Goal: Task Accomplishment & Management: Manage account settings

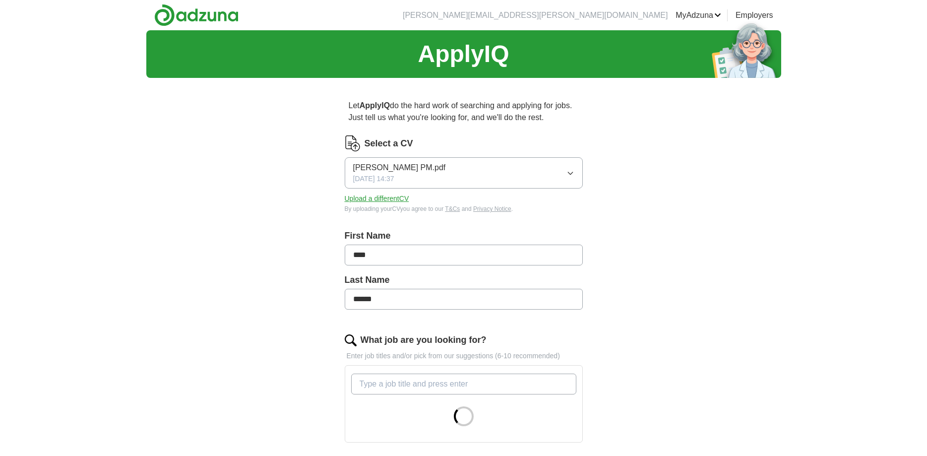
click at [460, 170] on button "[PERSON_NAME] PM.pdf [DATE] 14:37" at bounding box center [464, 172] width 238 height 31
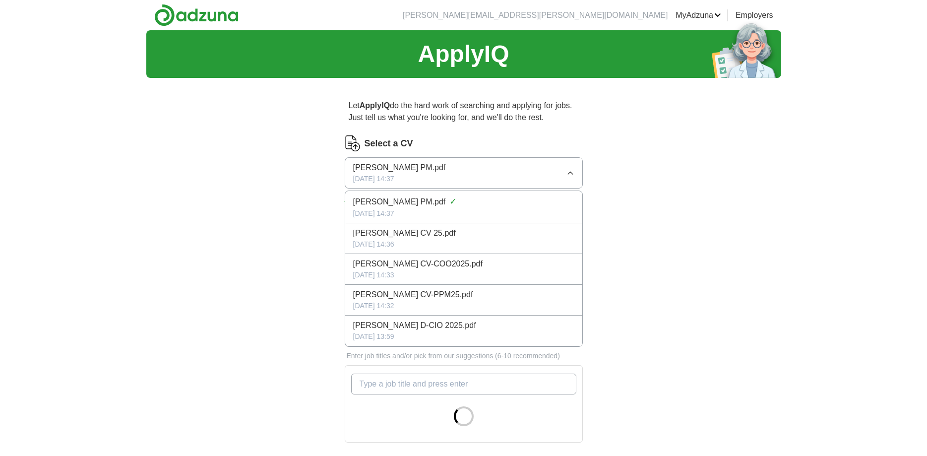
click at [443, 271] on div "[DATE] 14:33" at bounding box center [463, 275] width 221 height 10
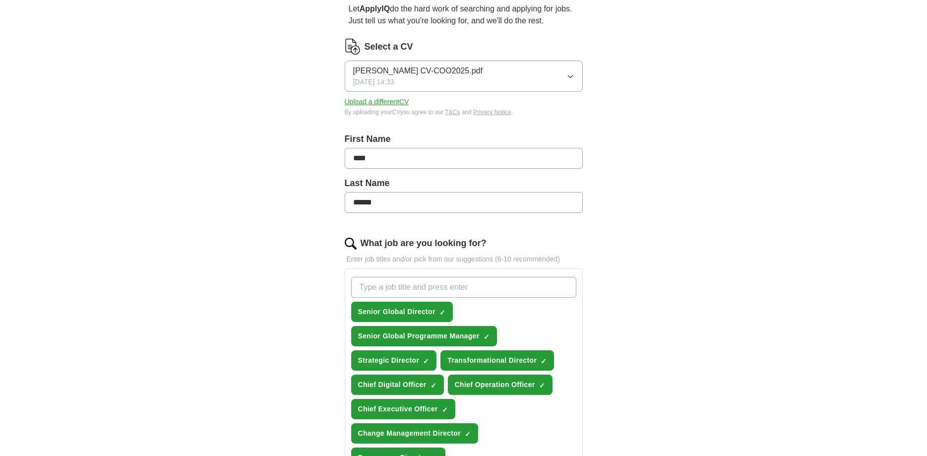
scroll to position [152, 0]
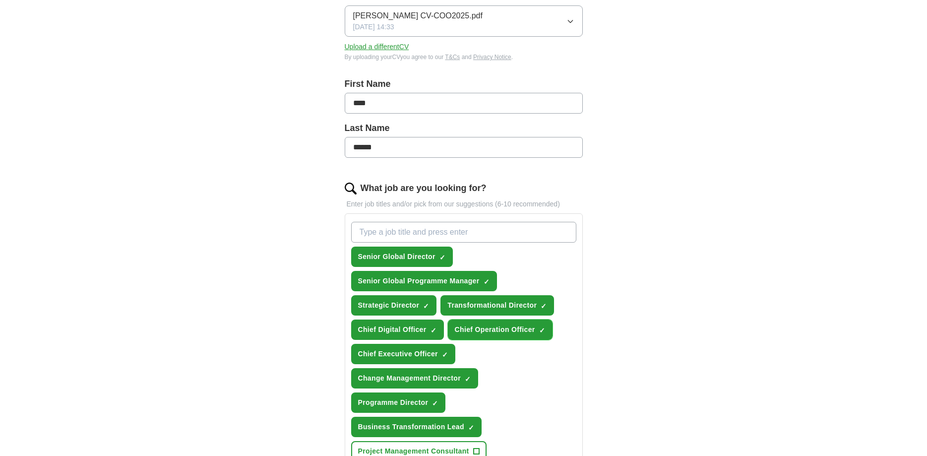
click at [505, 330] on span "Chief Operation Officer" at bounding box center [495, 329] width 80 height 10
click at [491, 333] on span "Chief Operation Officer" at bounding box center [495, 329] width 80 height 10
click at [619, 353] on div "Let ApplyIQ do the hard work of searching and applying for jobs. Just tell us w…" at bounding box center [464, 428] width 318 height 988
click at [541, 329] on span "+" at bounding box center [542, 330] width 6 height 8
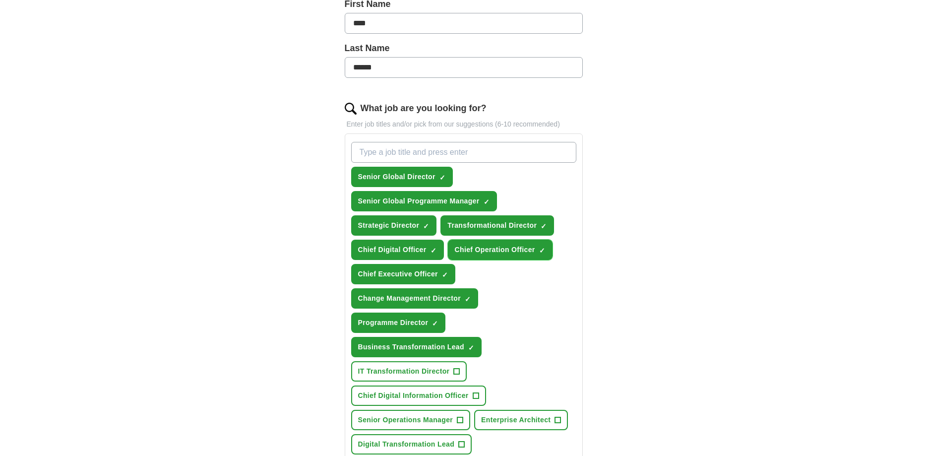
scroll to position [304, 0]
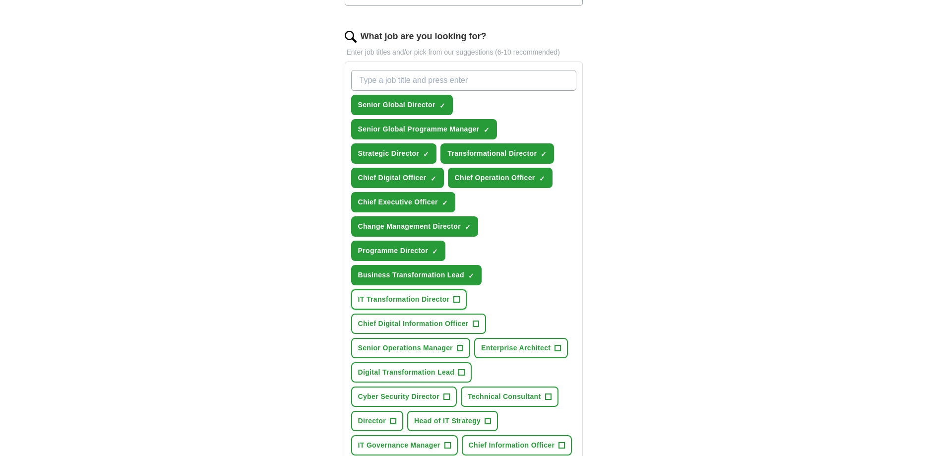
click at [458, 297] on span "+" at bounding box center [457, 300] width 6 height 8
click at [475, 322] on span "+" at bounding box center [476, 324] width 6 height 8
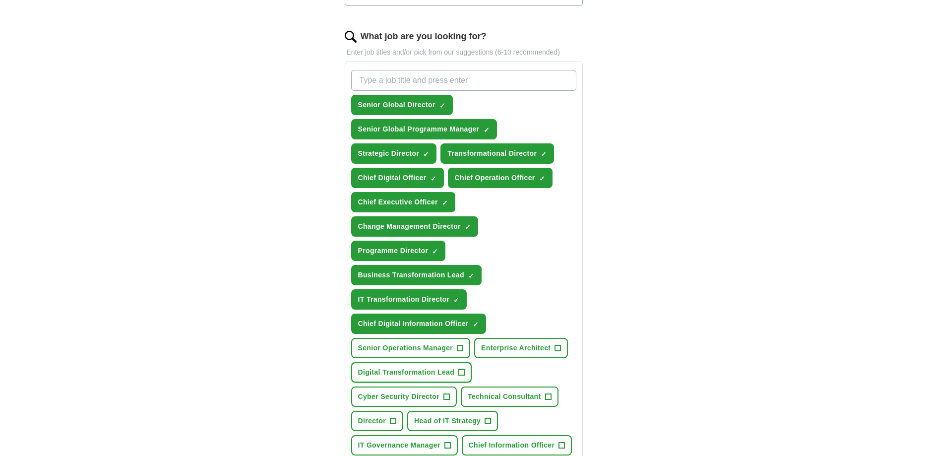
click at [460, 374] on span "+" at bounding box center [462, 373] width 6 height 8
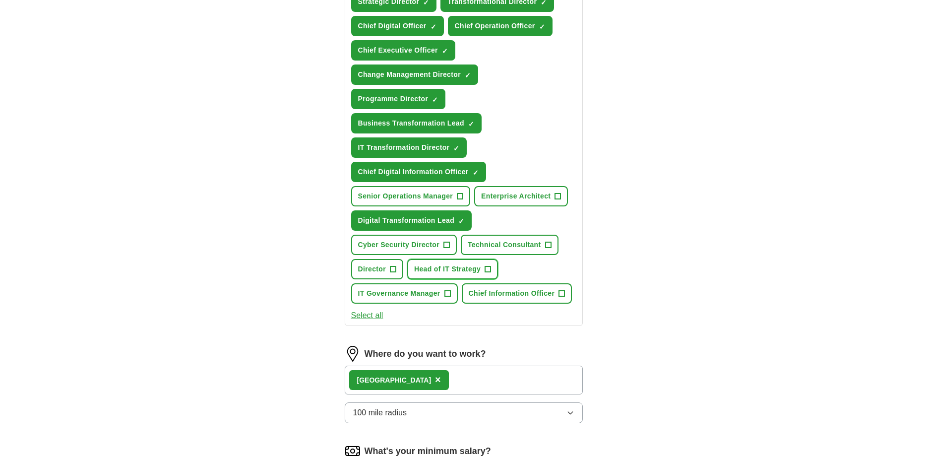
click at [488, 270] on span "+" at bounding box center [488, 269] width 6 height 8
click at [564, 295] on span "+" at bounding box center [562, 294] width 6 height 8
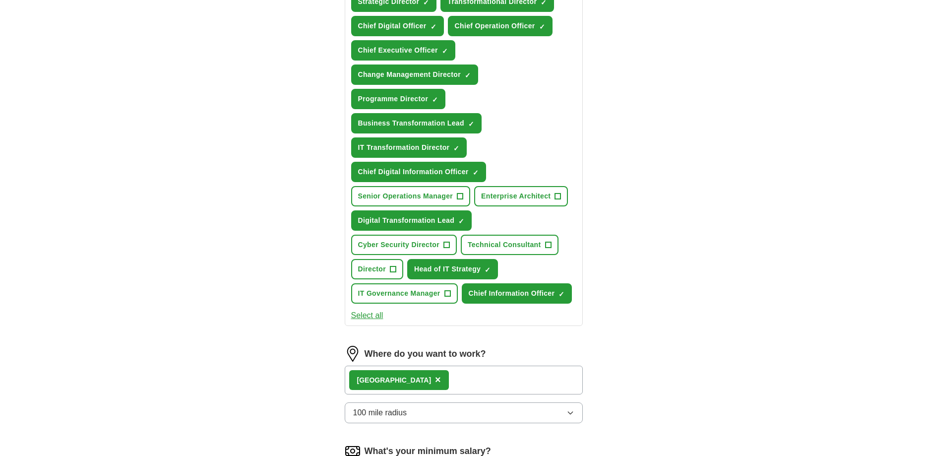
click at [435, 383] on span "×" at bounding box center [438, 379] width 6 height 11
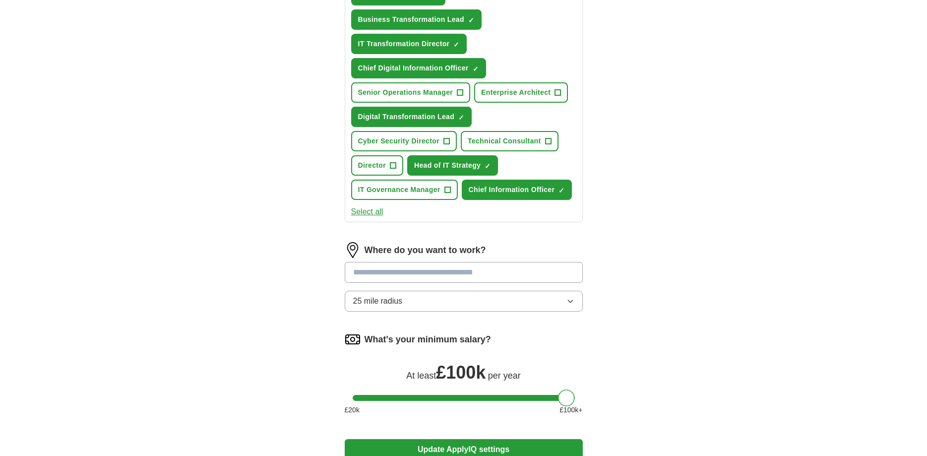
scroll to position [607, 0]
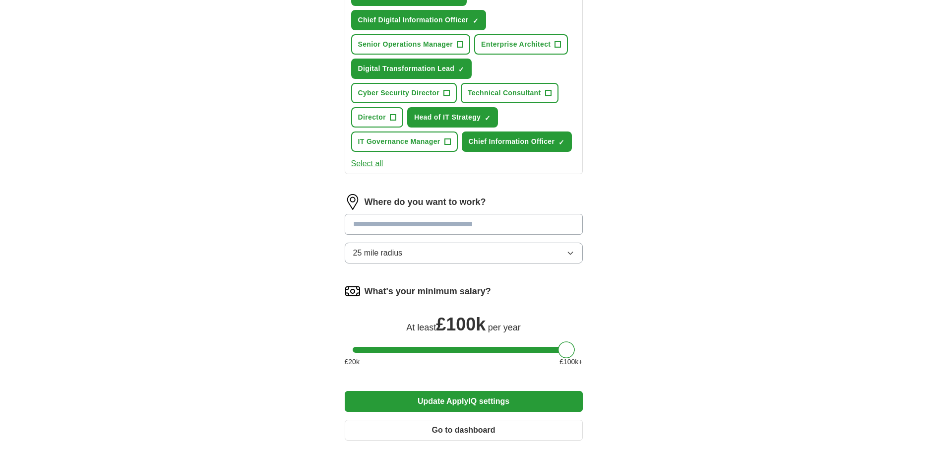
click at [371, 231] on input at bounding box center [464, 224] width 238 height 21
click at [367, 260] on button "25 mile radius" at bounding box center [464, 253] width 238 height 21
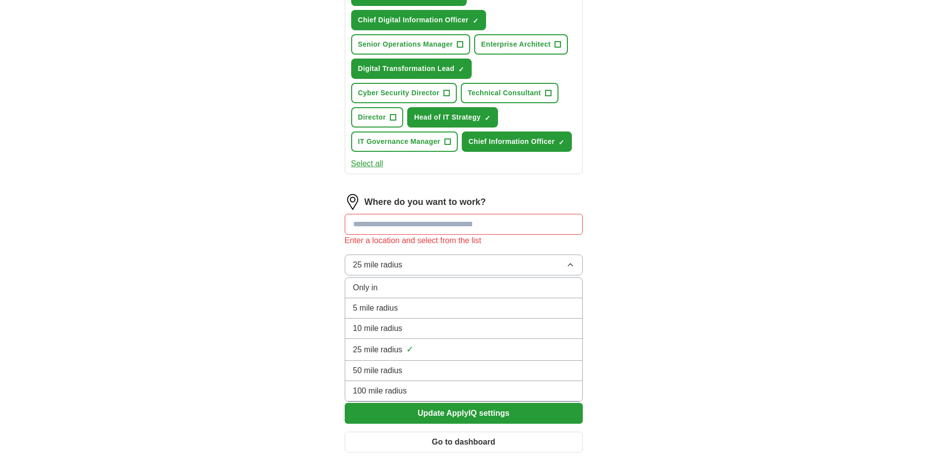
click at [402, 388] on span "100 mile radius" at bounding box center [380, 391] width 54 height 12
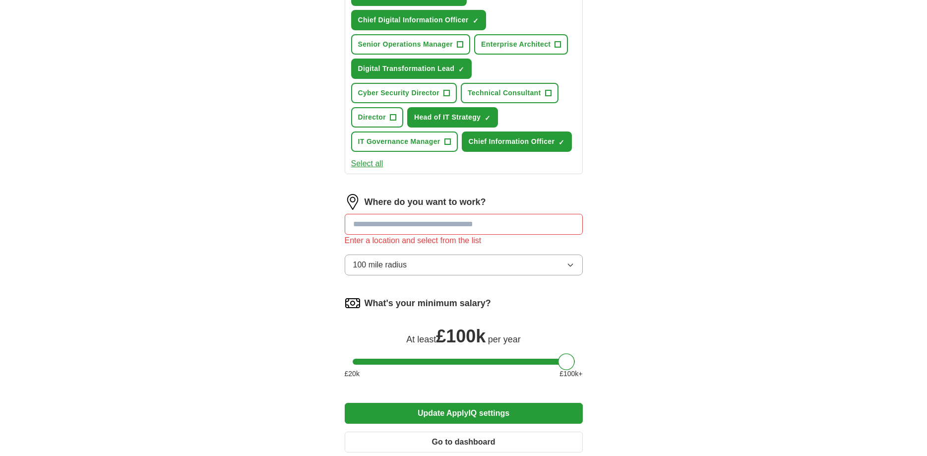
click at [390, 224] on input at bounding box center [464, 224] width 238 height 21
drag, startPoint x: 392, startPoint y: 224, endPoint x: 314, endPoint y: 229, distance: 78.5
click at [345, 229] on input "******" at bounding box center [464, 224] width 238 height 21
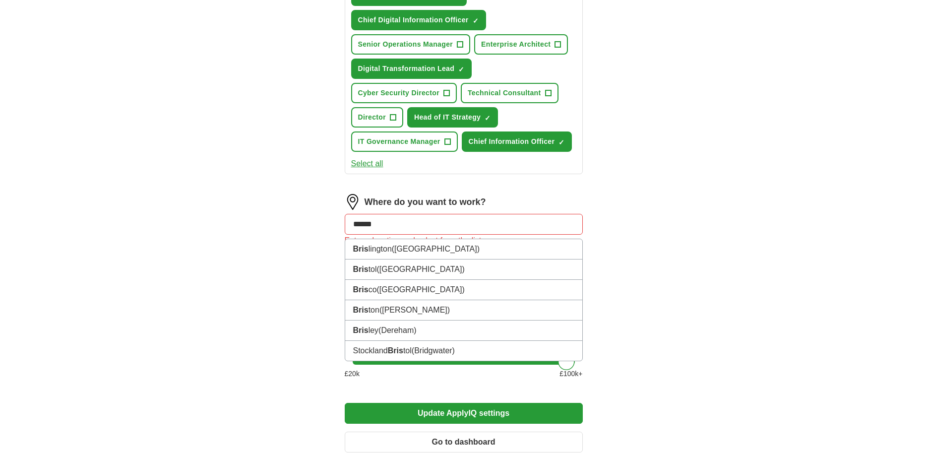
type input "*******"
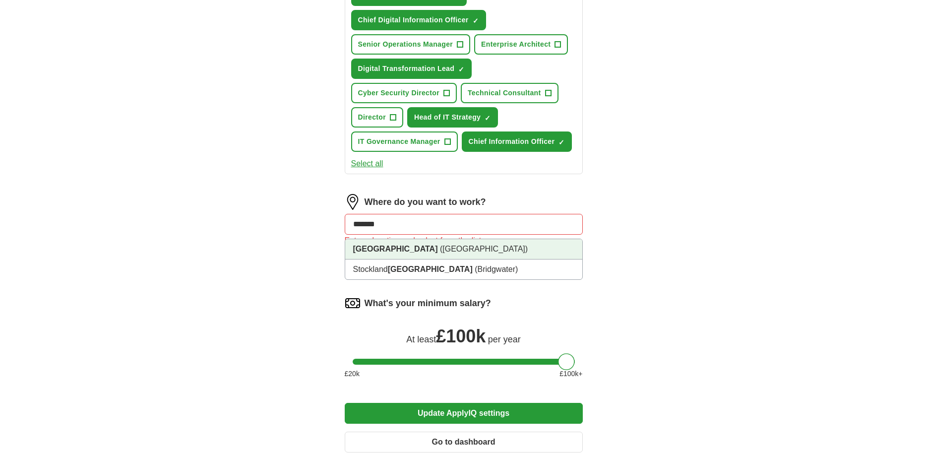
click at [440, 250] on span "([GEOGRAPHIC_DATA])" at bounding box center [484, 249] width 88 height 8
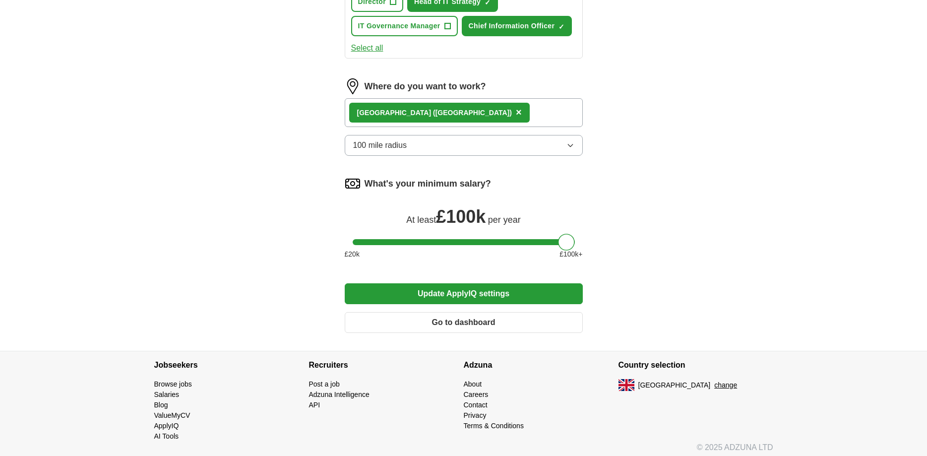
scroll to position [728, 0]
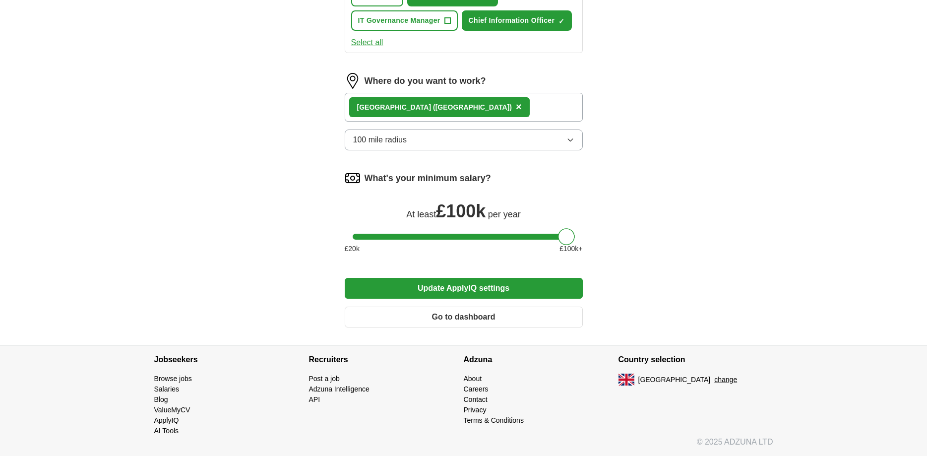
click at [450, 293] on button "Update ApplyIQ settings" at bounding box center [464, 288] width 238 height 21
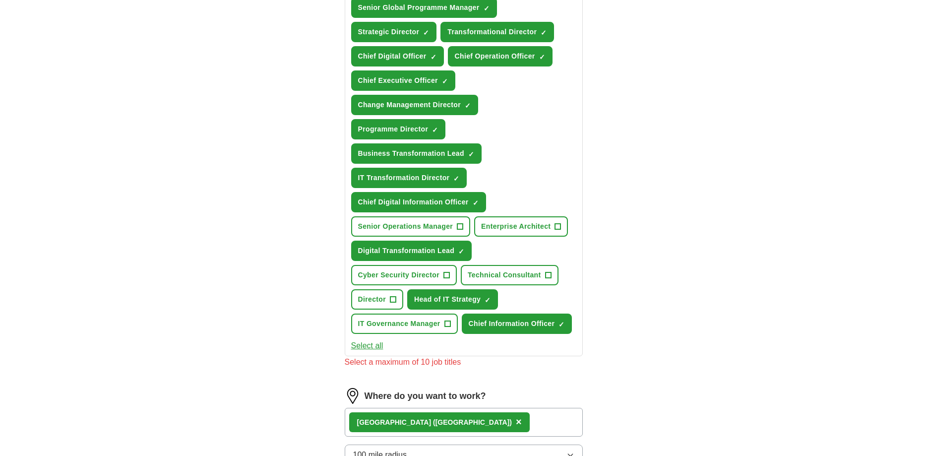
scroll to position [425, 0]
click at [0, 0] on span "×" at bounding box center [0, 0] width 0 height 0
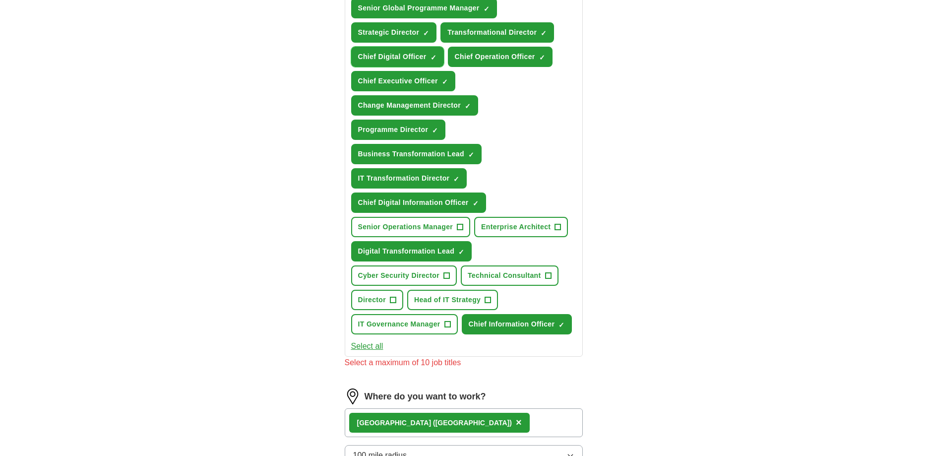
click at [0, 0] on span "×" at bounding box center [0, 0] width 0 height 0
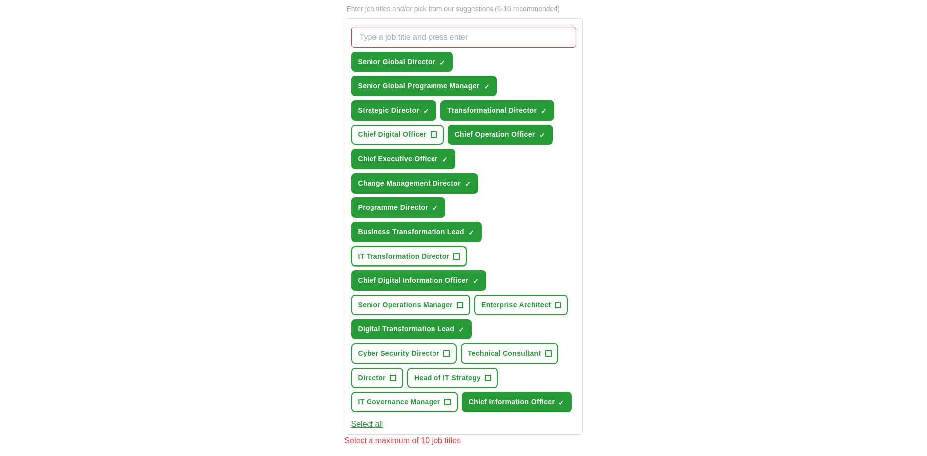
scroll to position [273, 0]
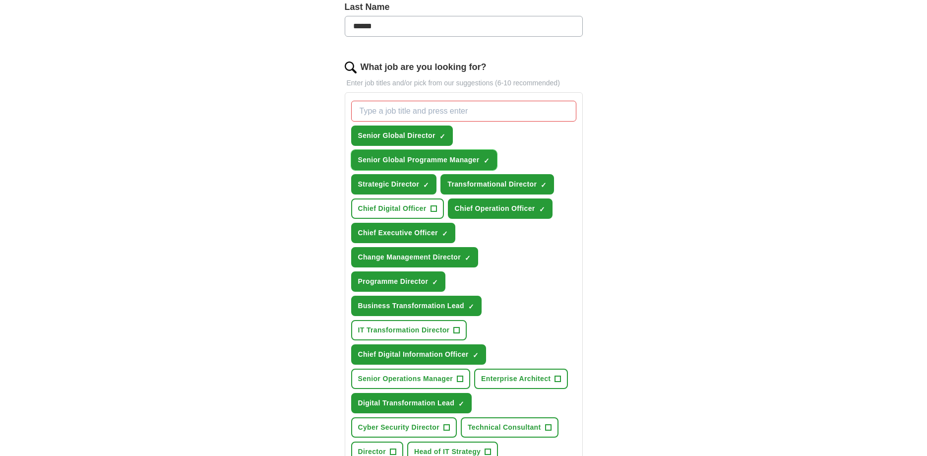
click at [0, 0] on span "×" at bounding box center [0, 0] width 0 height 0
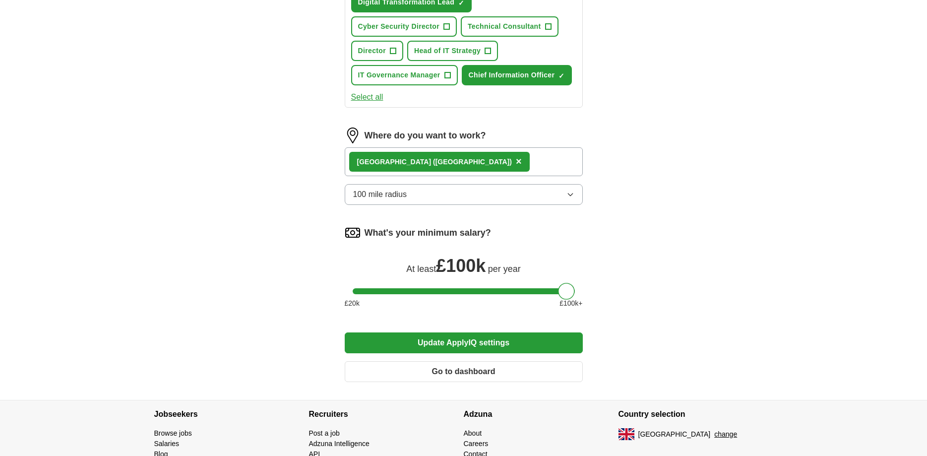
scroll to position [728, 0]
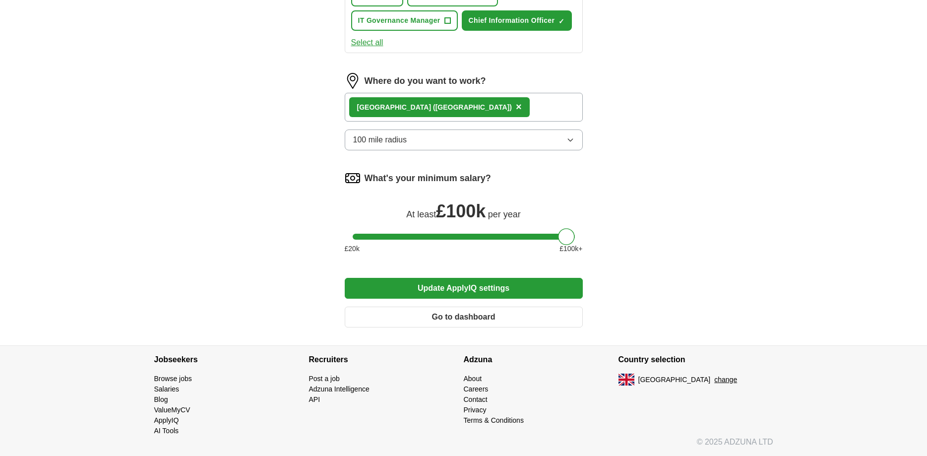
click at [475, 288] on button "Update ApplyIQ settings" at bounding box center [464, 288] width 238 height 21
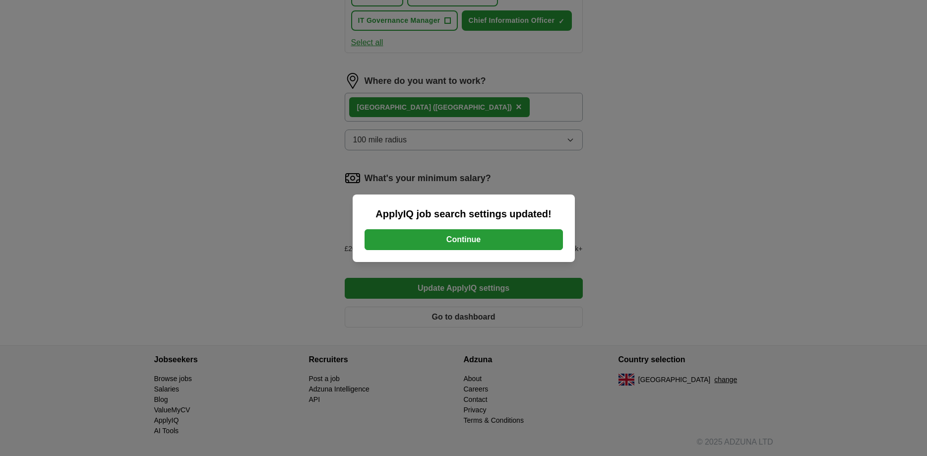
click at [468, 248] on button "Continue" at bounding box center [464, 239] width 198 height 21
